Goal: Connect with others: Establish contact or relationships with other users

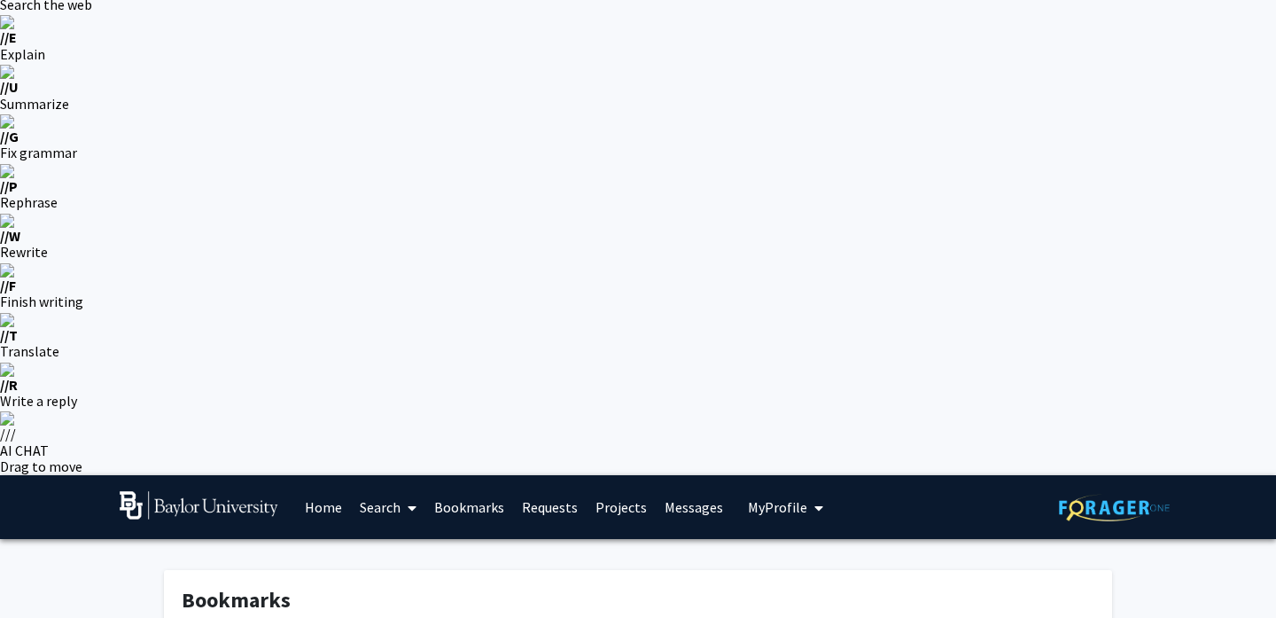
scroll to position [106, 0]
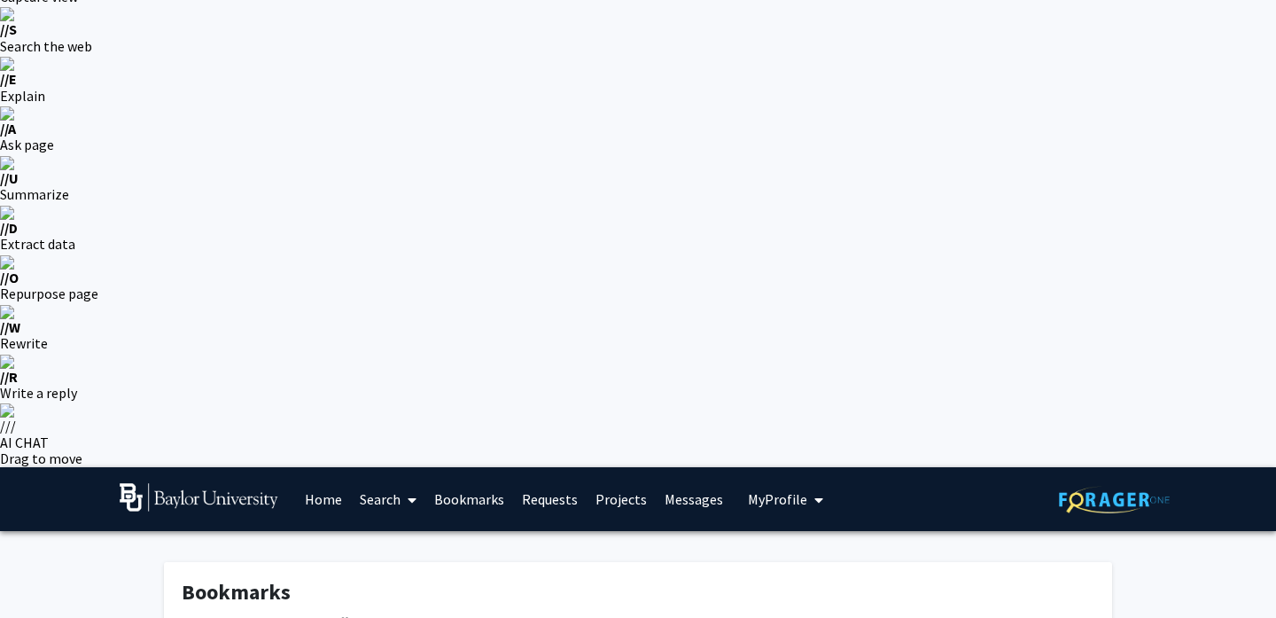
scroll to position [120, 0]
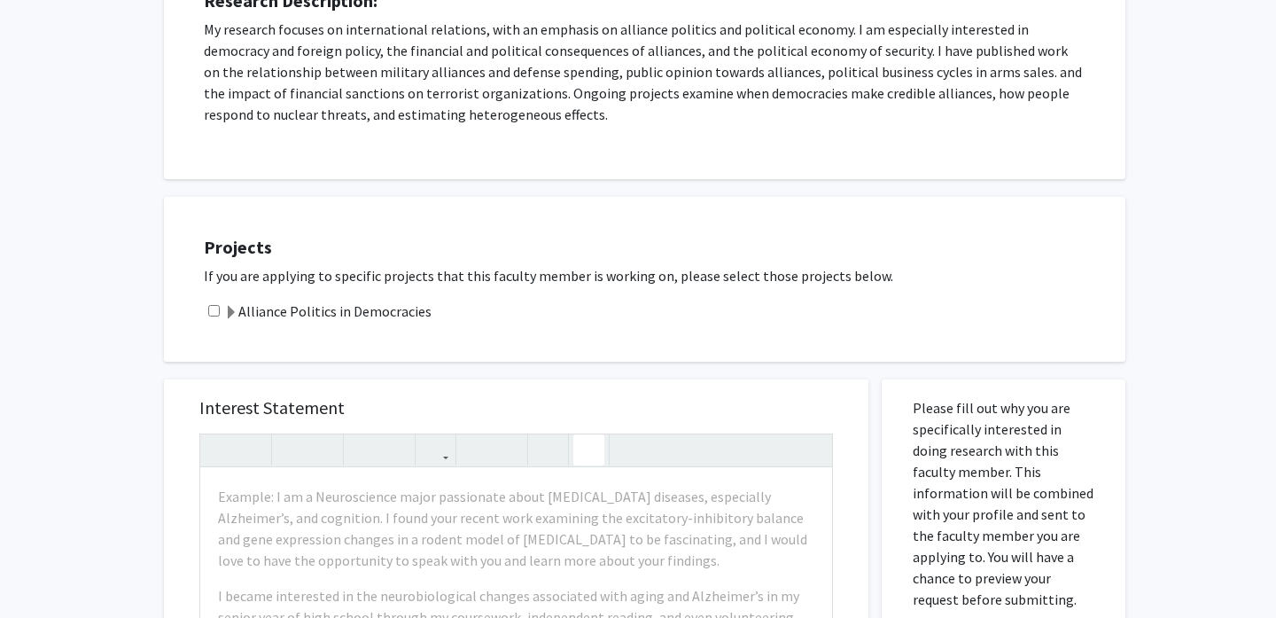
scroll to position [962, 0]
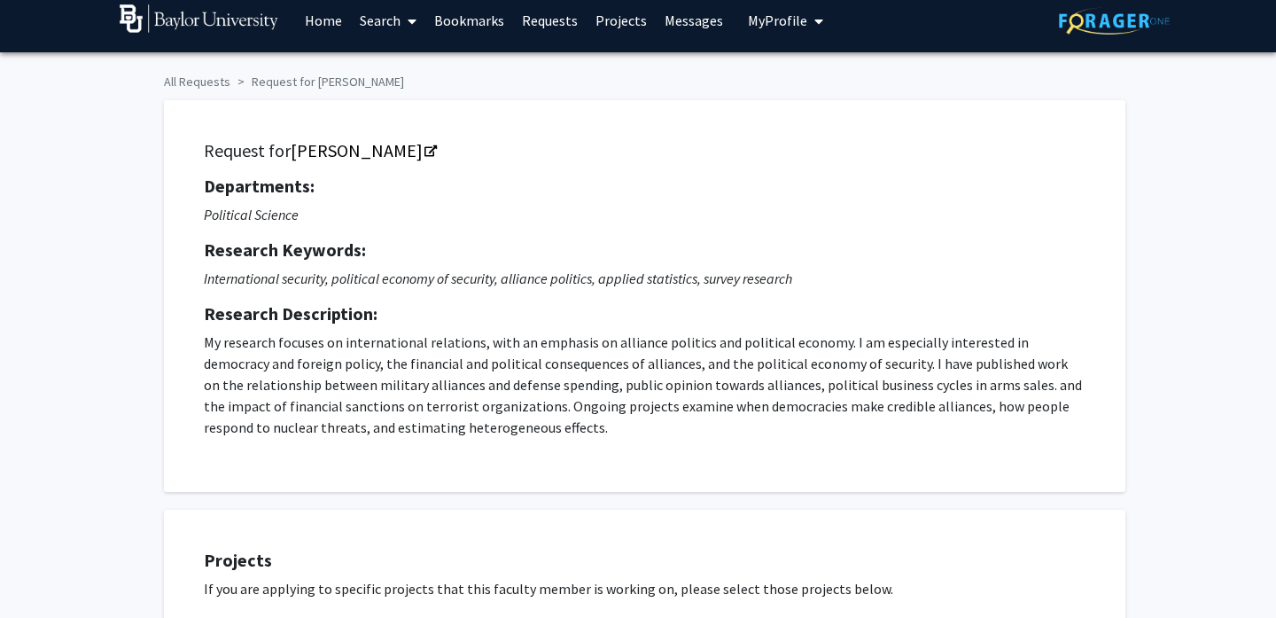
scroll to position [568, 0]
